Goal: Transaction & Acquisition: Purchase product/service

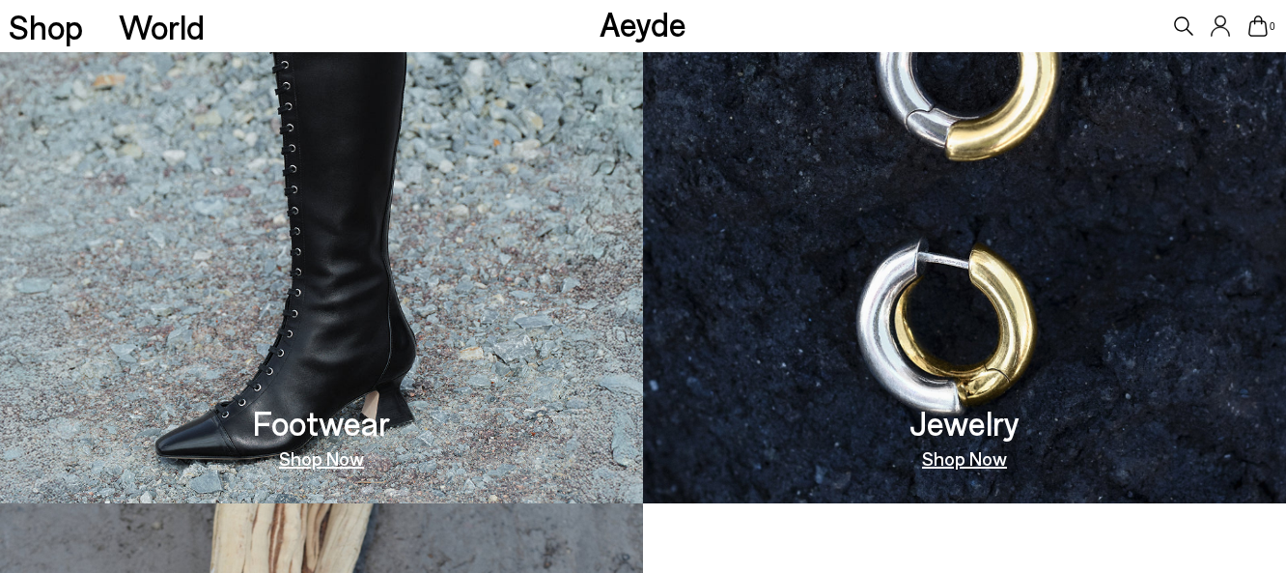
scroll to position [1099, 0]
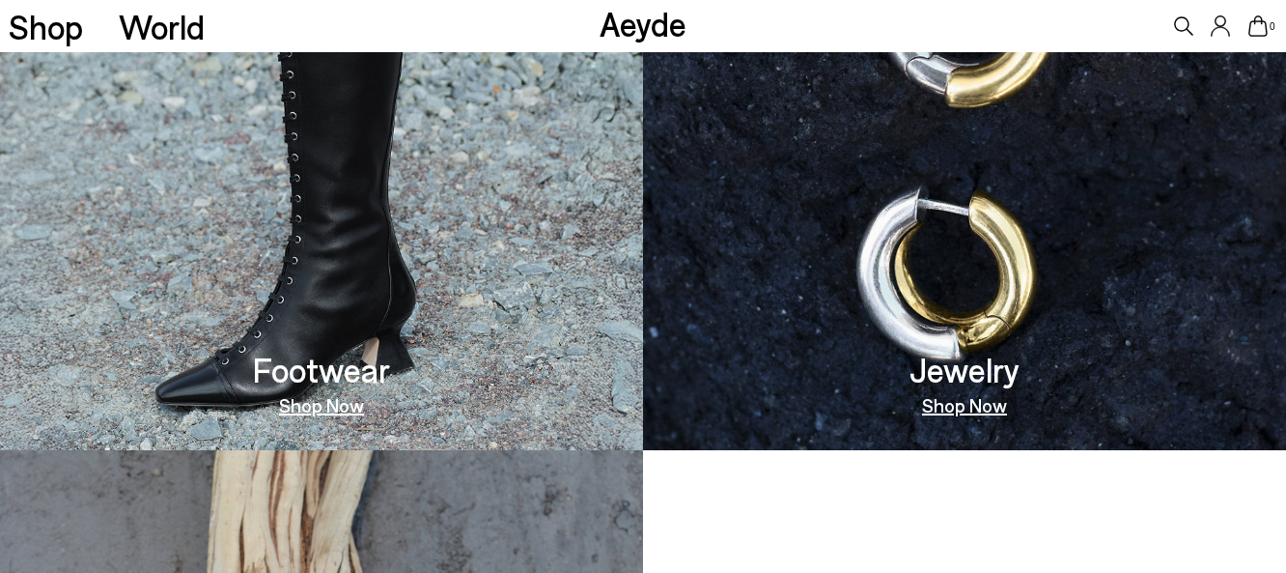
click at [338, 407] on link "Shop Now" at bounding box center [321, 404] width 85 height 19
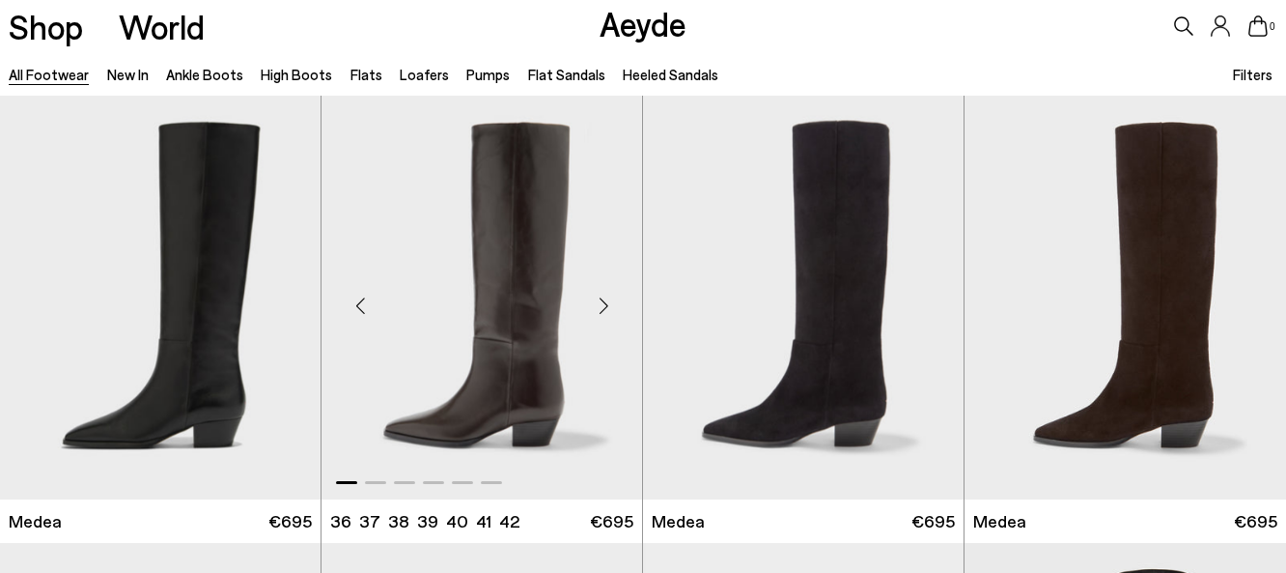
click at [531, 344] on img "1 / 6" at bounding box center [482, 298] width 321 height 404
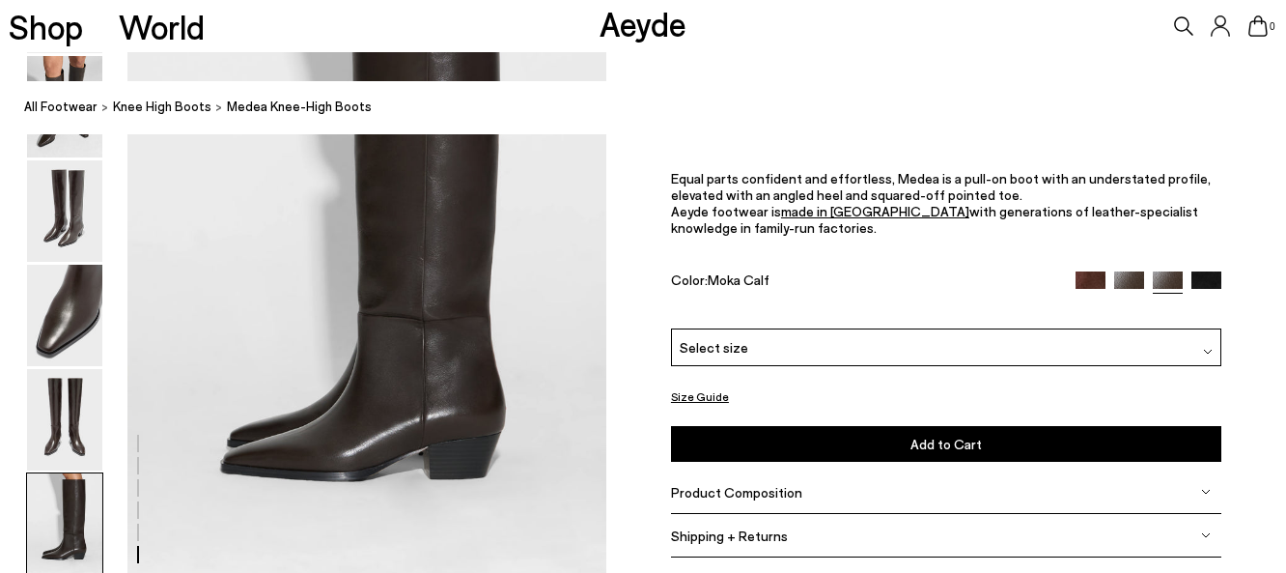
scroll to position [3380, 0]
